Goal: Information Seeking & Learning: Learn about a topic

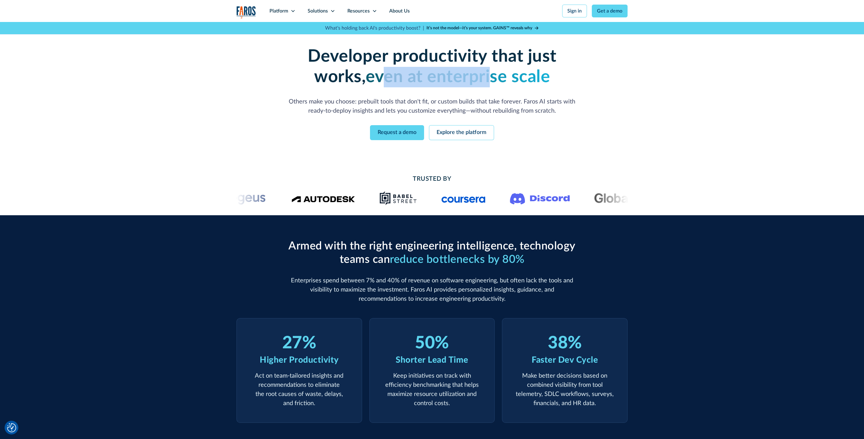
drag, startPoint x: 368, startPoint y: 76, endPoint x: 496, endPoint y: 76, distance: 128.0
click at [496, 76] on strong "even at enterprise scale" at bounding box center [458, 76] width 184 height 17
click at [495, 76] on strong "even at enterprise scale" at bounding box center [458, 76] width 184 height 17
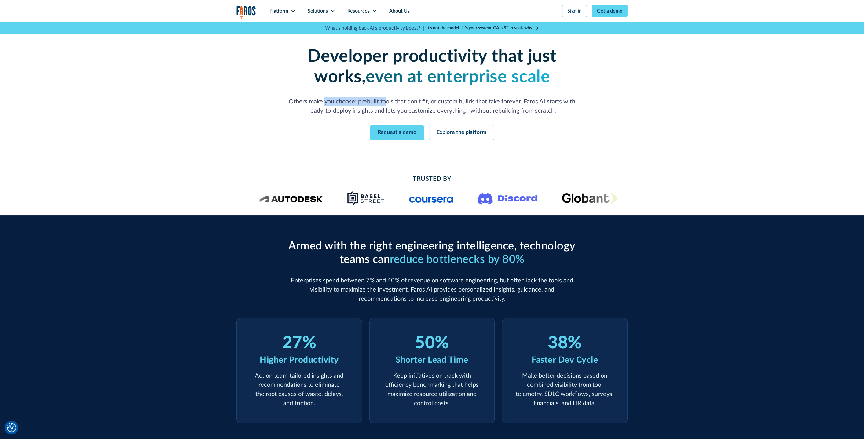
drag, startPoint x: 337, startPoint y: 101, endPoint x: 384, endPoint y: 101, distance: 46.7
click at [384, 101] on p "Others make you choose: prebuilt tools that don't fit, or custom builds that ta…" at bounding box center [431, 106] width 293 height 18
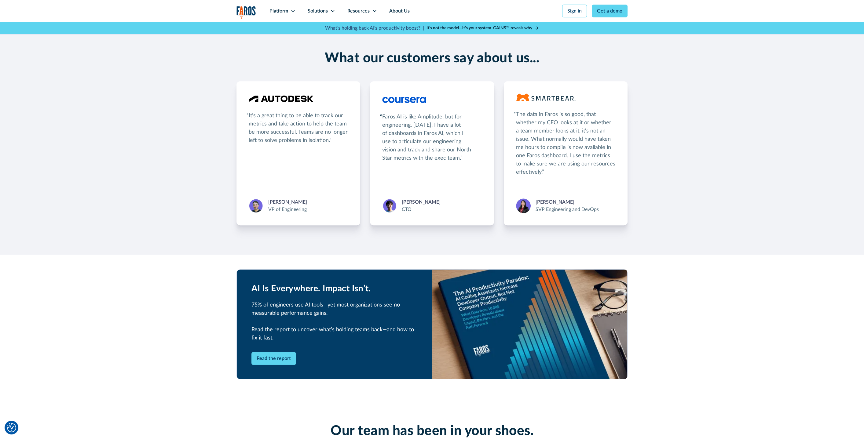
scroll to position [1245, 0]
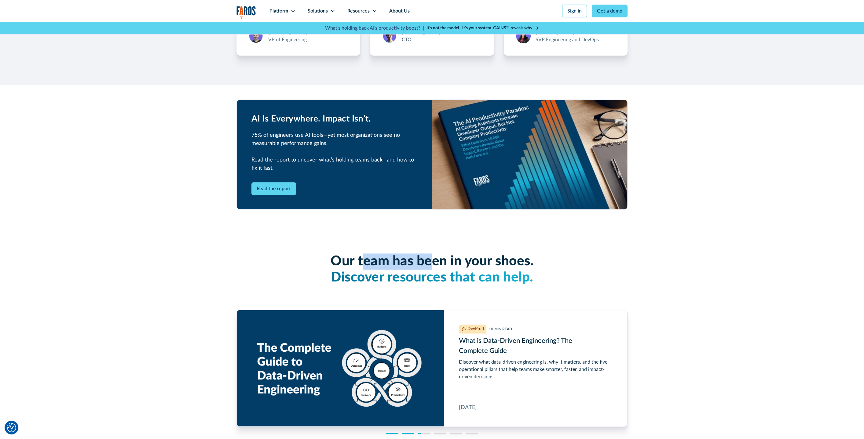
drag, startPoint x: 373, startPoint y: 264, endPoint x: 448, endPoint y: 263, distance: 74.9
click at [449, 262] on h3 "Our team has been in your shoes. Discover resources that can help." at bounding box center [431, 270] width 391 height 32
click at [446, 264] on h3 "Our team has been in your shoes. Discover resources that can help." at bounding box center [431, 270] width 391 height 32
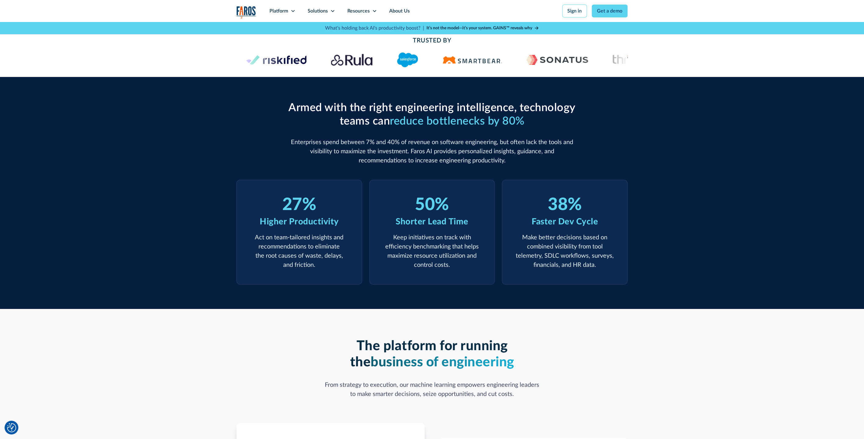
scroll to position [40, 0]
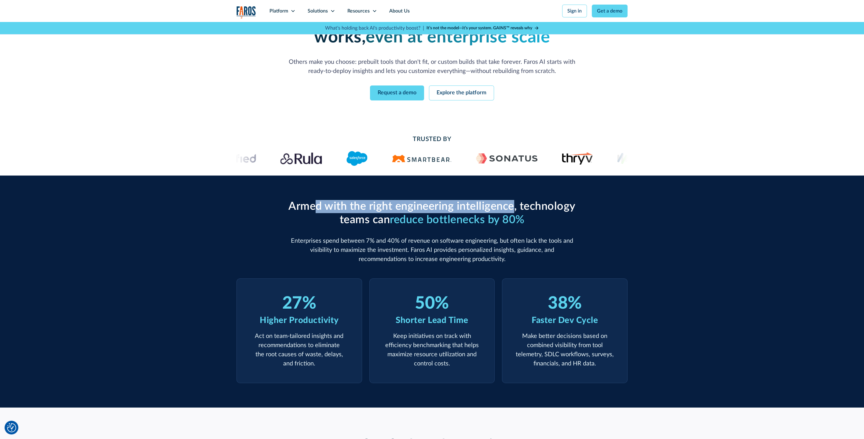
drag, startPoint x: 331, startPoint y: 202, endPoint x: 514, endPoint y: 202, distance: 183.0
click at [514, 202] on h2 "Armed with the right engineering intelligence, technology teams can reduce bott…" at bounding box center [431, 213] width 293 height 26
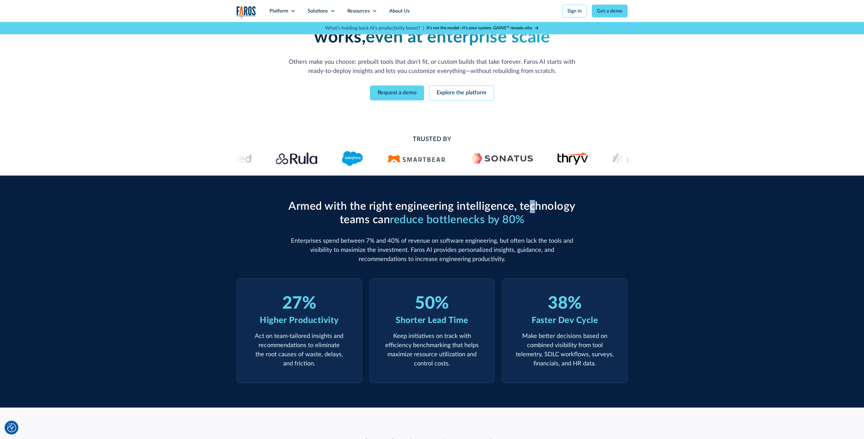
drag, startPoint x: 534, startPoint y: 205, endPoint x: 542, endPoint y: 205, distance: 8.6
click at [542, 205] on h2 "Armed with the right engineering intelligence, technology teams can reduce bott…" at bounding box center [431, 213] width 293 height 26
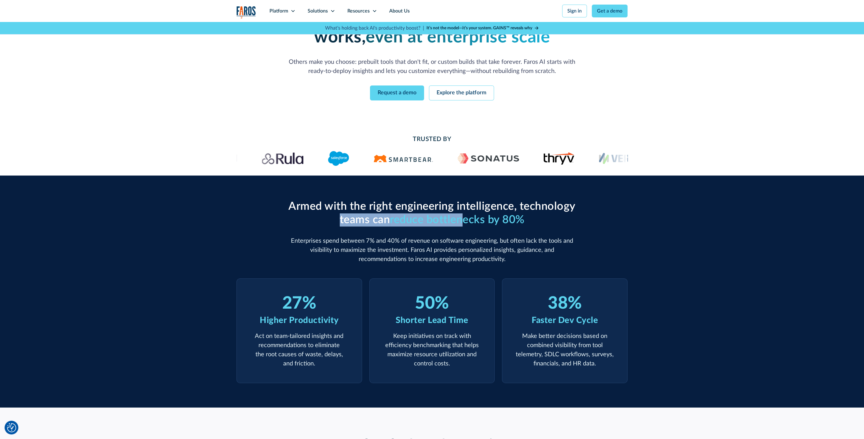
drag, startPoint x: 346, startPoint y: 218, endPoint x: 464, endPoint y: 217, distance: 118.2
click at [463, 217] on h2 "Armed with the right engineering intelligence, technology teams can reduce bott…" at bounding box center [431, 213] width 293 height 26
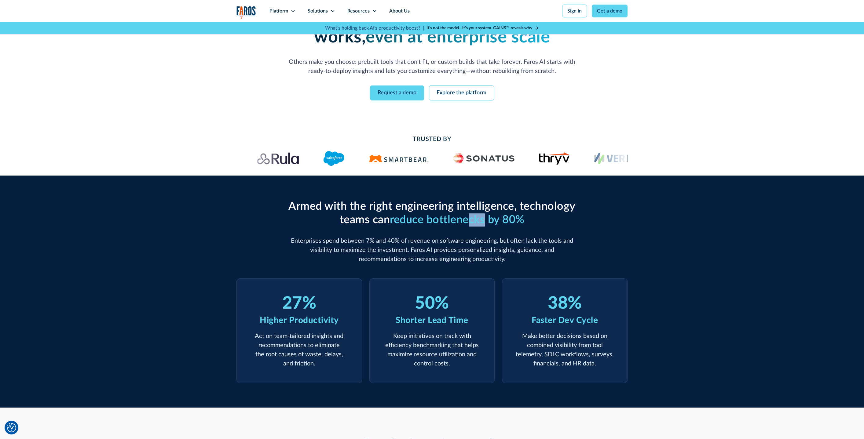
drag, startPoint x: 471, startPoint y: 217, endPoint x: 490, endPoint y: 217, distance: 19.2
click at [489, 217] on span "reduce bottlenecks by 80%" at bounding box center [457, 219] width 135 height 11
click at [474, 217] on span "reduce bottlenecks by 80%" at bounding box center [457, 219] width 135 height 11
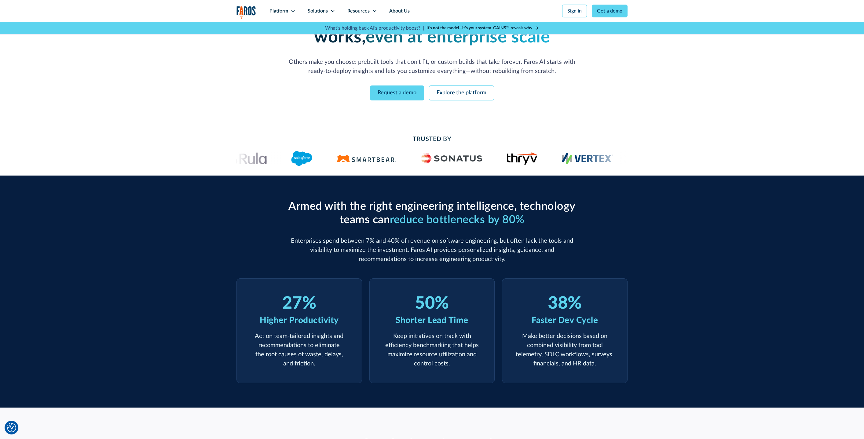
scroll to position [0, 0]
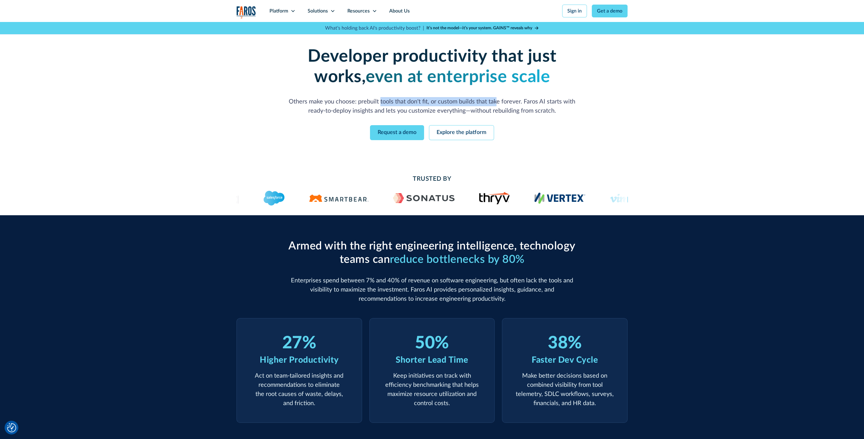
drag, startPoint x: 381, startPoint y: 98, endPoint x: 498, endPoint y: 102, distance: 117.1
click at [498, 102] on p "Others make you choose: prebuilt tools that don't fit, or custom builds that ta…" at bounding box center [431, 106] width 293 height 18
click at [570, 105] on p "Others make you choose: prebuilt tools that don't fit, or custom builds that ta…" at bounding box center [431, 106] width 293 height 18
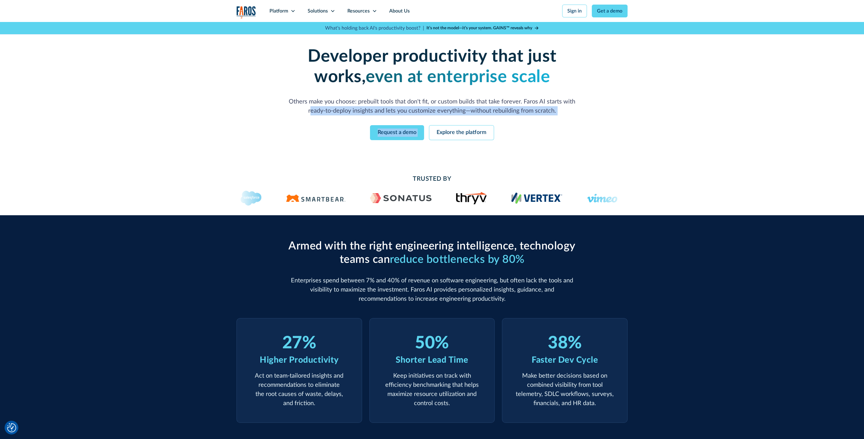
drag, startPoint x: 321, startPoint y: 115, endPoint x: 512, endPoint y: 117, distance: 190.3
click at [512, 117] on div "Developer productivity that just works, even at enterprise scale Others make yo…" at bounding box center [432, 93] width 313 height 94
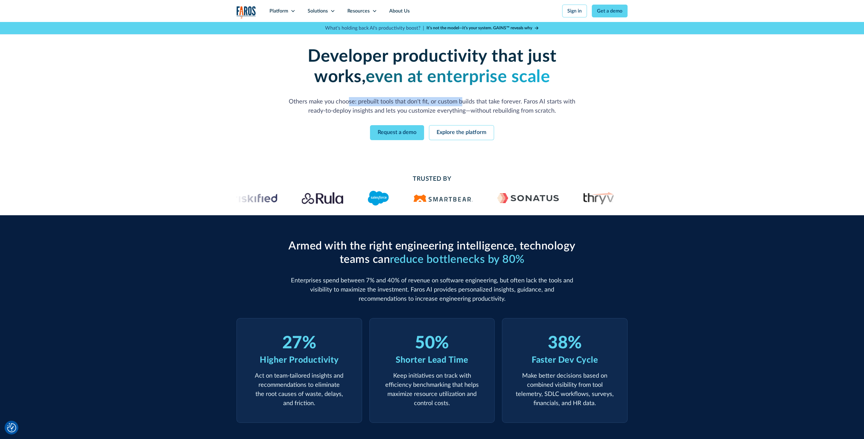
drag, startPoint x: 432, startPoint y: 99, endPoint x: 484, endPoint y: 100, distance: 51.9
click at [484, 100] on p "Others make you choose: prebuilt tools that don't fit, or custom builds that ta…" at bounding box center [431, 106] width 293 height 18
drag, startPoint x: 540, startPoint y: 102, endPoint x: 549, endPoint y: 102, distance: 9.2
click at [549, 102] on p "Others make you choose: prebuilt tools that don't fit, or custom builds that ta…" at bounding box center [431, 106] width 293 height 18
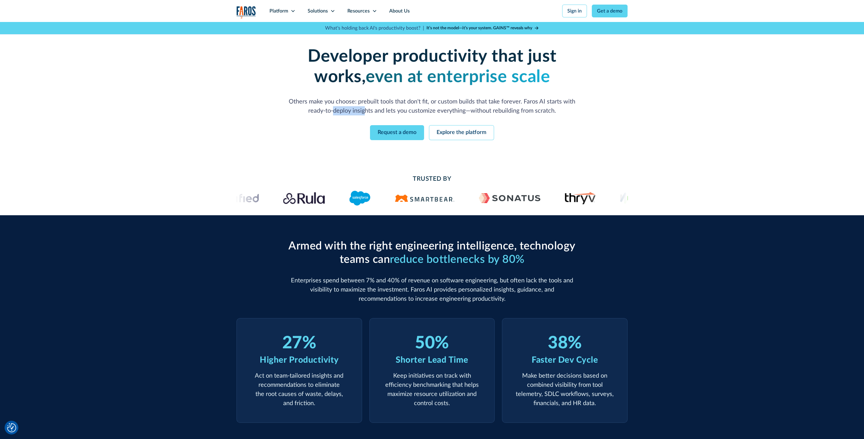
drag, startPoint x: 334, startPoint y: 113, endPoint x: 411, endPoint y: 113, distance: 77.0
click at [406, 113] on p "Others make you choose: prebuilt tools that don't fit, or custom builds that ta…" at bounding box center [431, 106] width 293 height 18
drag, startPoint x: 449, startPoint y: 113, endPoint x: 539, endPoint y: 113, distance: 89.5
click at [537, 113] on p "Others make you choose: prebuilt tools that don't fit, or custom builds that ta…" at bounding box center [431, 106] width 293 height 18
drag, startPoint x: 544, startPoint y: 113, endPoint x: 546, endPoint y: 108, distance: 4.9
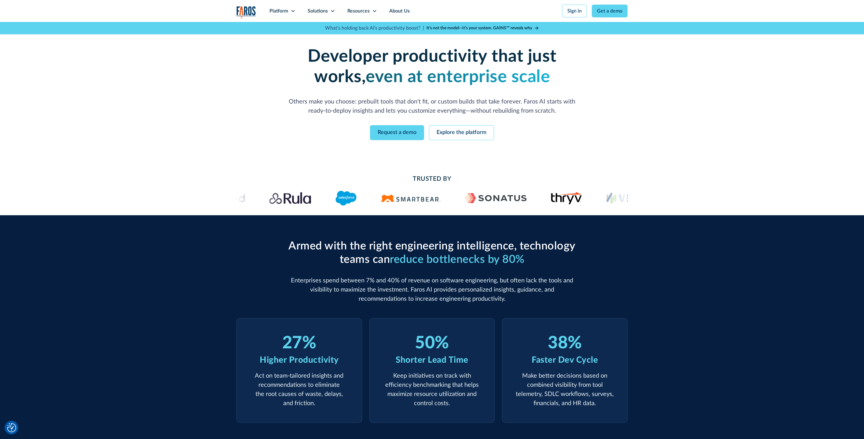
click at [545, 113] on p "Others make you choose: prebuilt tools that don't fit, or custom builds that ta…" at bounding box center [431, 106] width 293 height 18
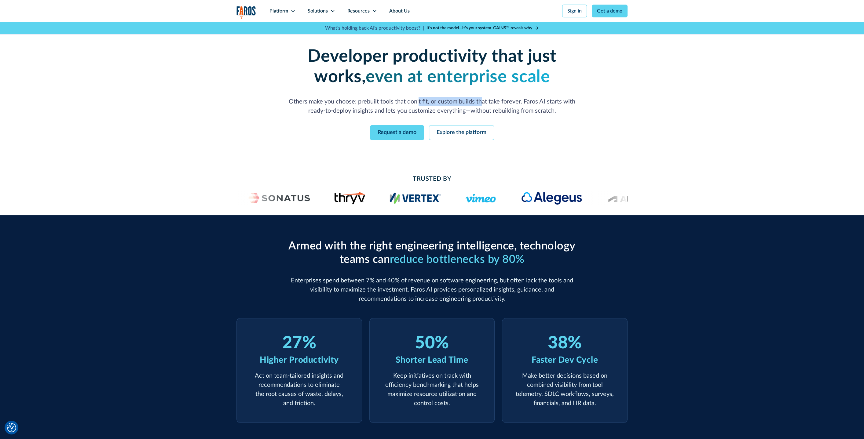
drag, startPoint x: 420, startPoint y: 104, endPoint x: 485, endPoint y: 103, distance: 64.8
click at [483, 103] on p "Others make you choose: prebuilt tools that don't fit, or custom builds that ta…" at bounding box center [431, 106] width 293 height 18
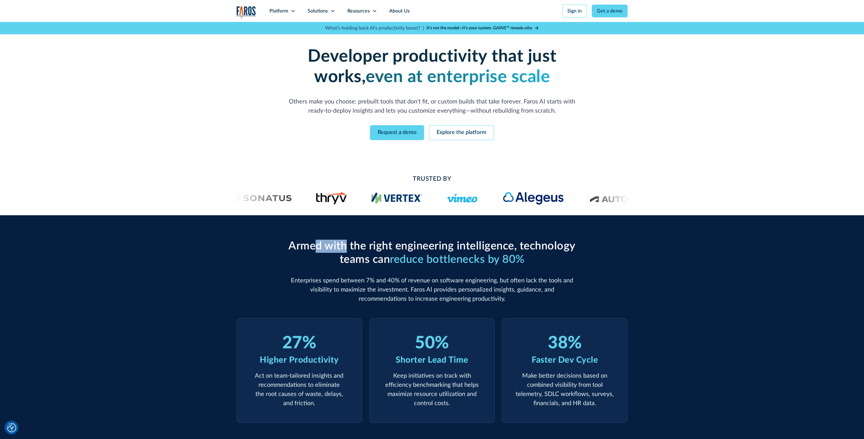
click at [441, 261] on h2 "Armed with the right engineering intelligence, technology teams can reduce bott…" at bounding box center [431, 253] width 293 height 26
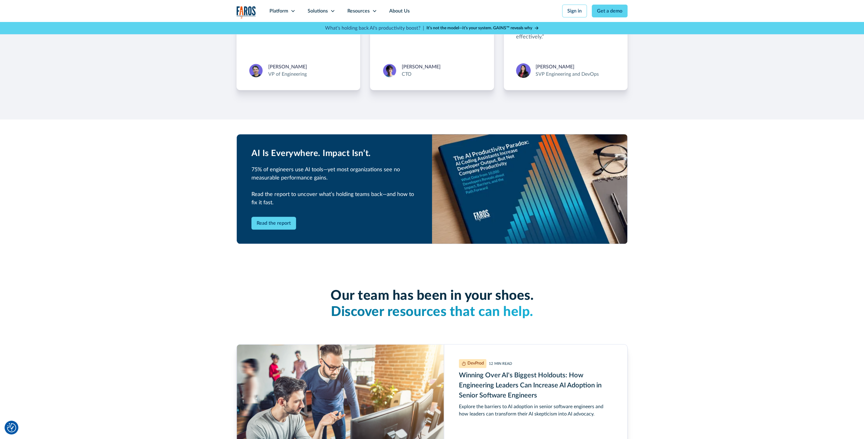
scroll to position [1211, 0]
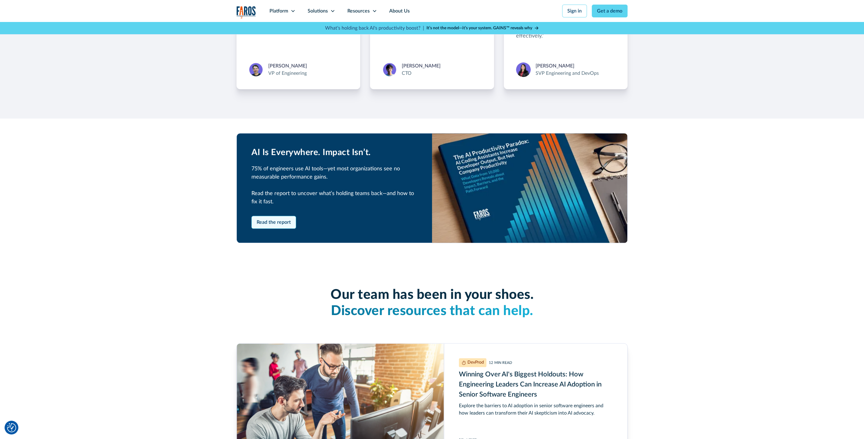
click at [284, 226] on link "Read the report" at bounding box center [273, 222] width 45 height 13
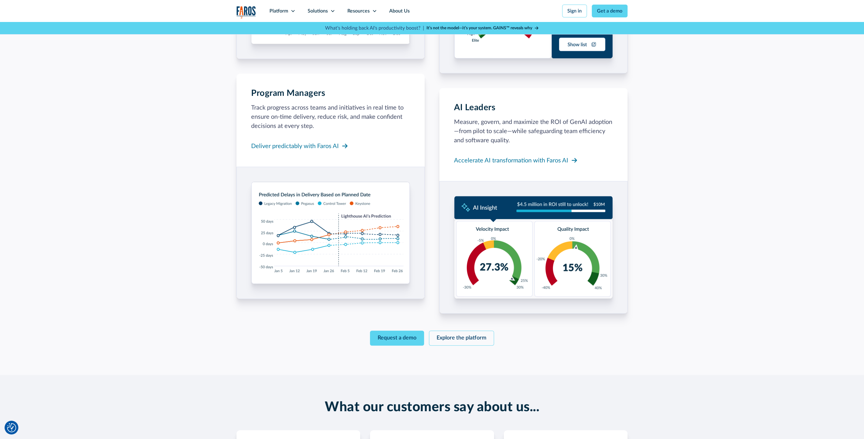
scroll to position [0, 0]
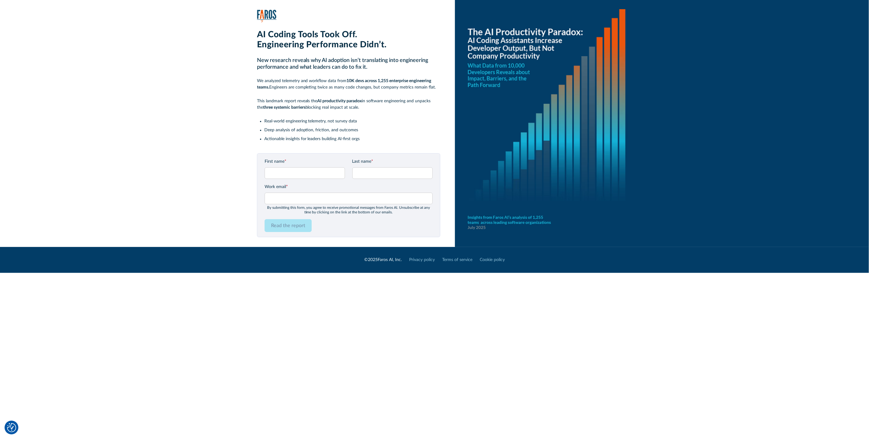
click at [265, 9] on div "AI Coding Tools Took Off. Engineering Performance Didn’t. New research reveals …" at bounding box center [447, 123] width 843 height 247
click at [269, 13] on img at bounding box center [267, 16] width 20 height 13
click at [344, 137] on li "Actionable insights for leaders building AI-first orgs" at bounding box center [352, 139] width 176 height 6
drag, startPoint x: 301, startPoint y: 103, endPoint x: 341, endPoint y: 104, distance: 40.0
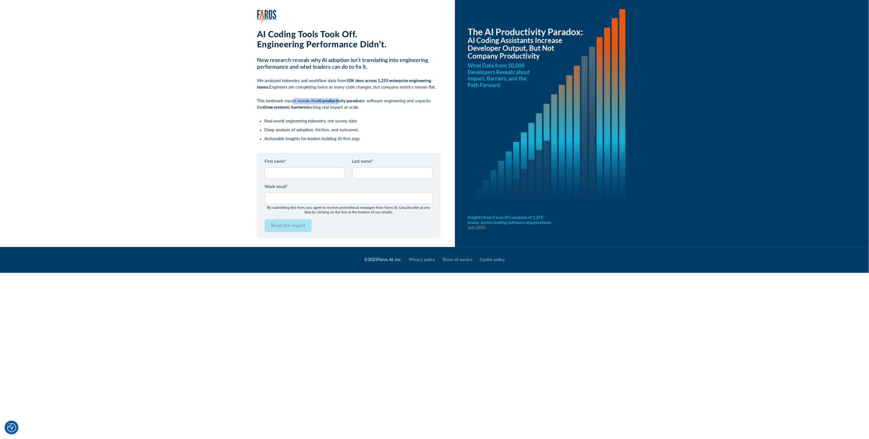
click at [340, 104] on p "This landmark report reveals the AI productivity paradox in software engineerin…" at bounding box center [348, 104] width 183 height 13
drag, startPoint x: 350, startPoint y: 104, endPoint x: 391, endPoint y: 101, distance: 41.6
click at [391, 101] on p "This landmark report reveals the AI productivity paradox in software engineerin…" at bounding box center [348, 104] width 183 height 13
click at [394, 101] on p "This landmark report reveals the AI productivity paradox in software engineerin…" at bounding box center [348, 104] width 183 height 13
